Goal: Task Accomplishment & Management: Manage account settings

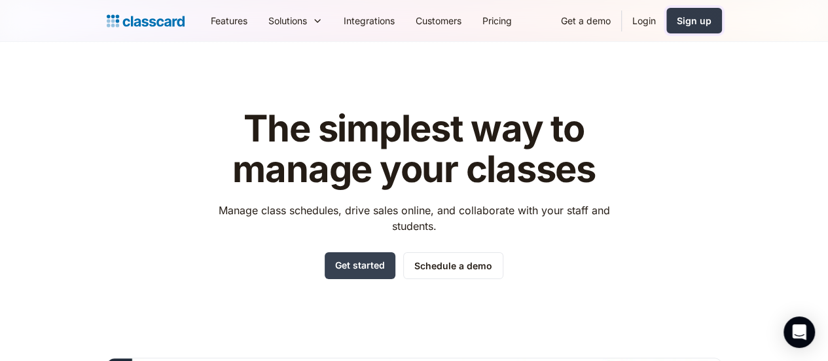
click at [712, 17] on div "Sign up" at bounding box center [694, 21] width 35 height 14
click at [667, 23] on link "Login" at bounding box center [644, 20] width 45 height 29
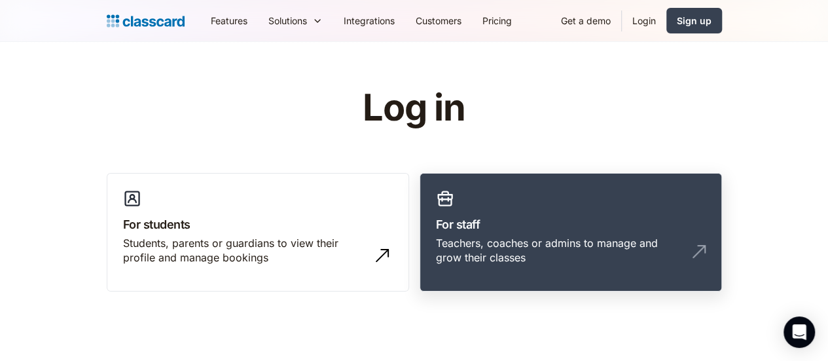
click at [616, 236] on div "Teachers, coaches or admins to manage and grow their classes" at bounding box center [558, 250] width 244 height 29
